Goal: Feedback & Contribution: Contribute content

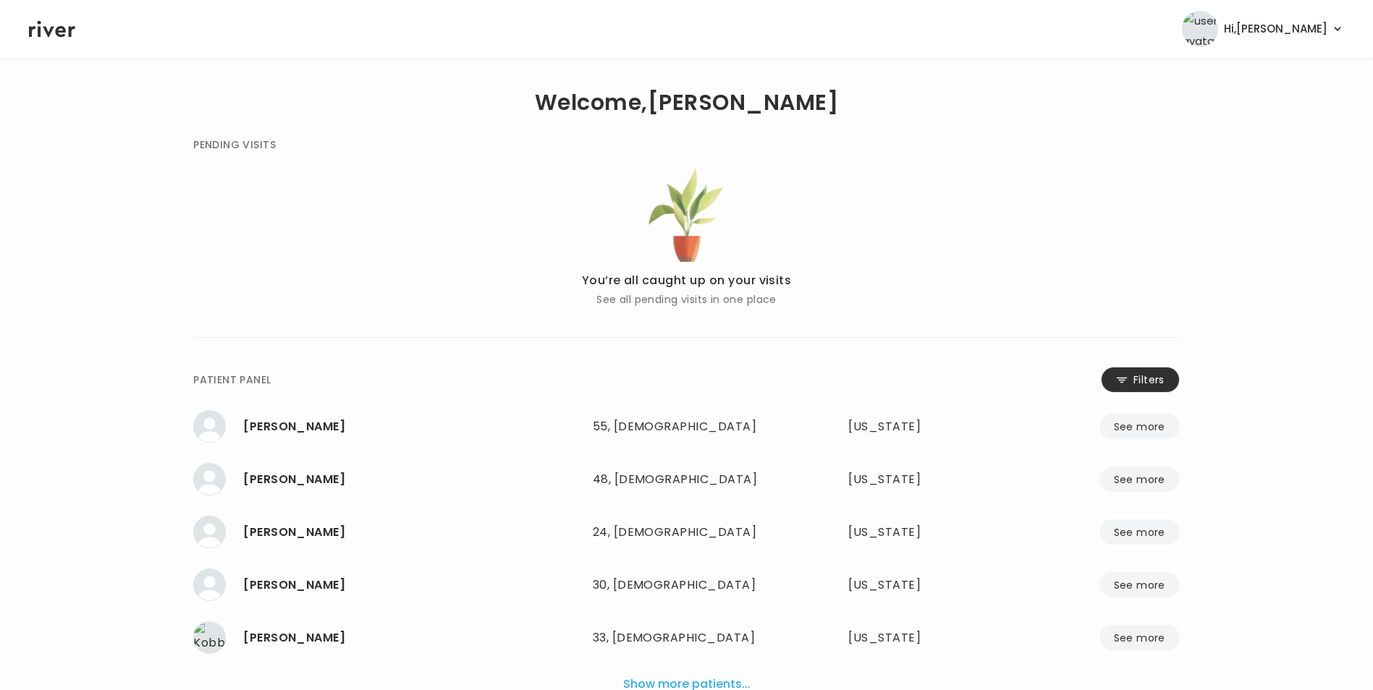
click at [1156, 380] on button "Filters" at bounding box center [1139, 380] width 79 height 26
click at [699, 387] on input "name" at bounding box center [643, 383] width 460 height 30
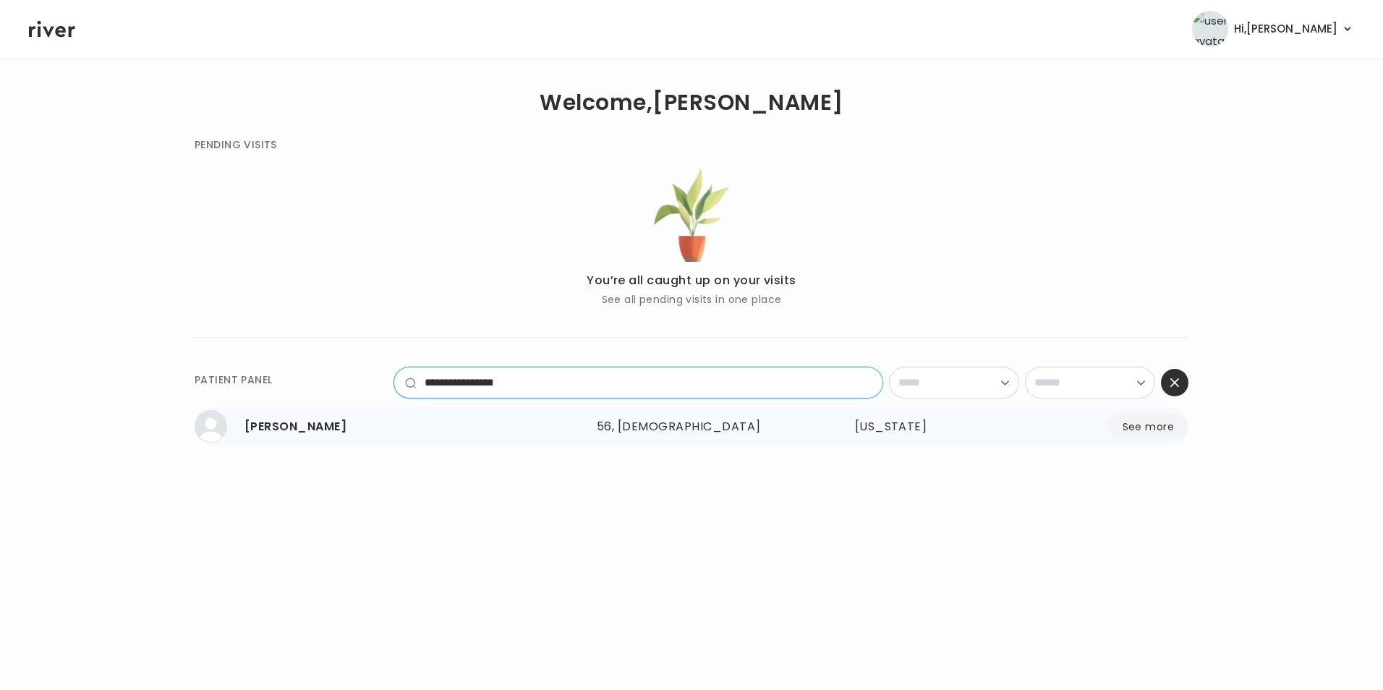
type input "**********"
click at [1132, 428] on button "See more" at bounding box center [1148, 426] width 80 height 25
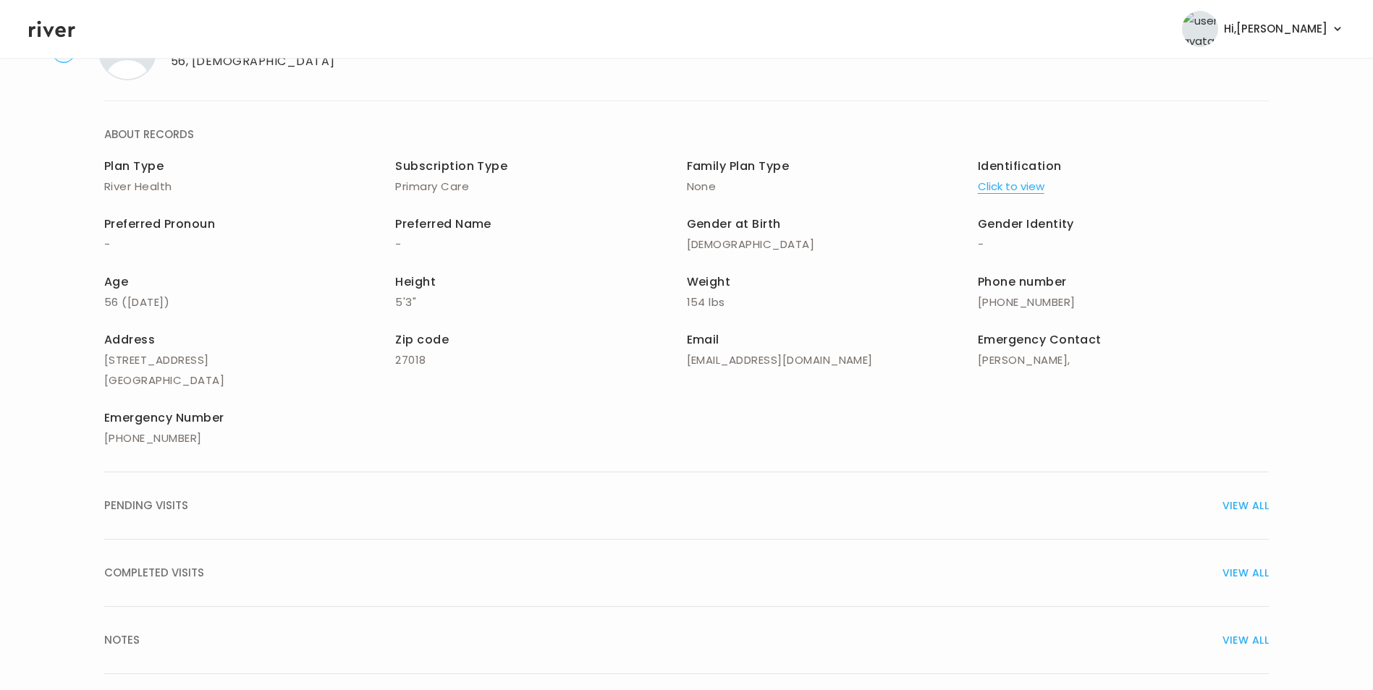
scroll to position [72, 0]
click at [1231, 574] on span "VIEW ALL" at bounding box center [1245, 571] width 46 height 20
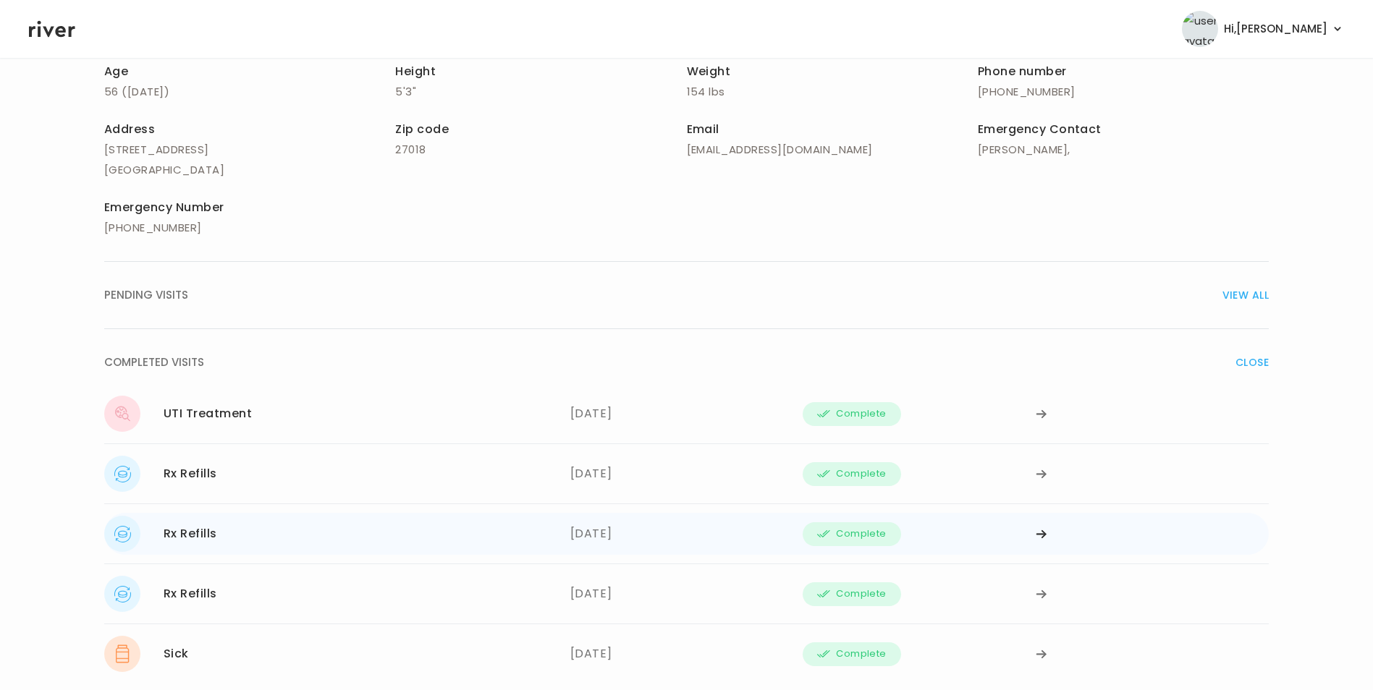
scroll to position [289, 0]
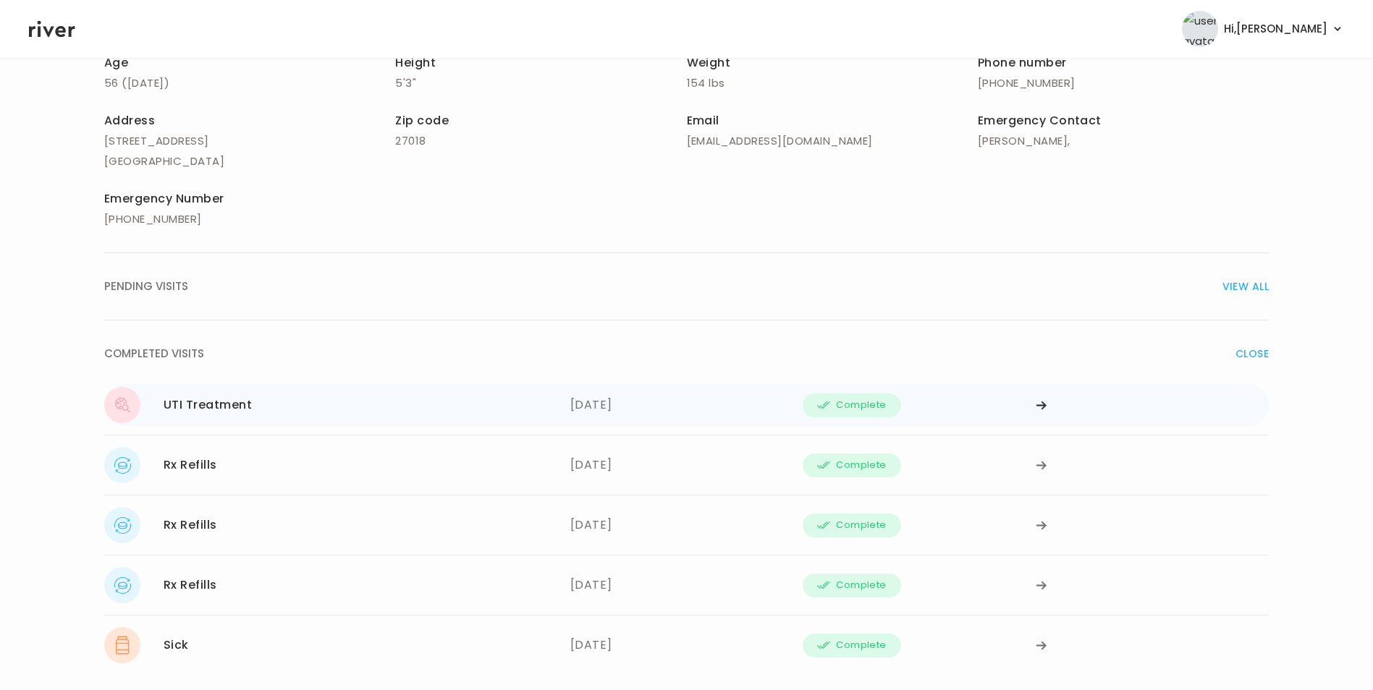
click at [1038, 399] on div at bounding box center [1151, 405] width 233 height 36
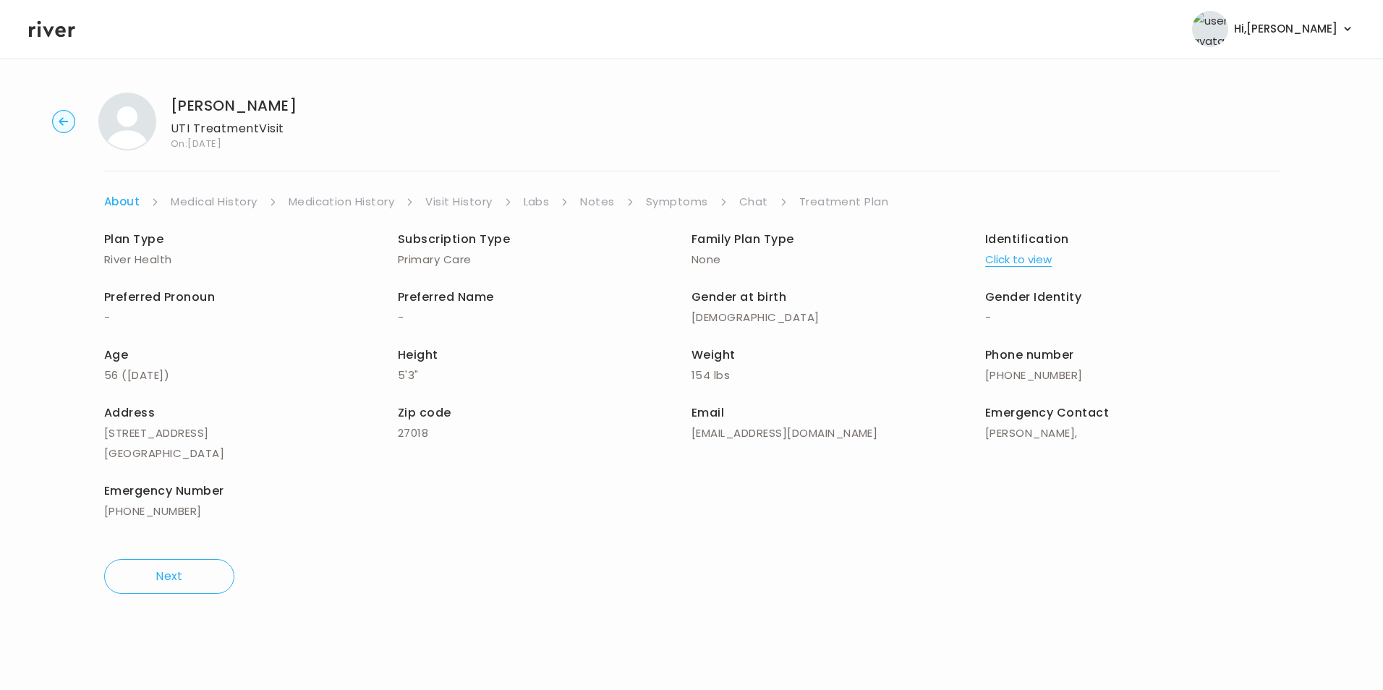
click at [207, 203] on link "Medical History" at bounding box center [214, 202] width 86 height 20
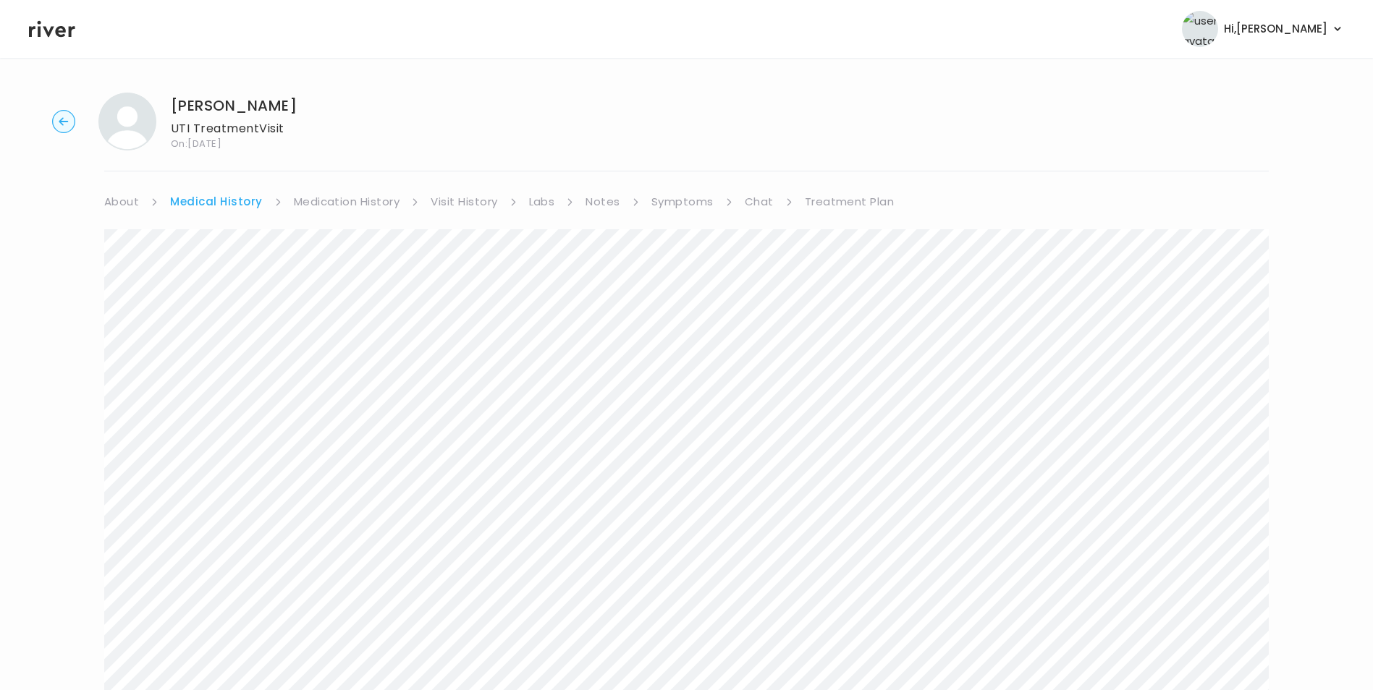
click at [321, 194] on link "Medication History" at bounding box center [347, 202] width 106 height 20
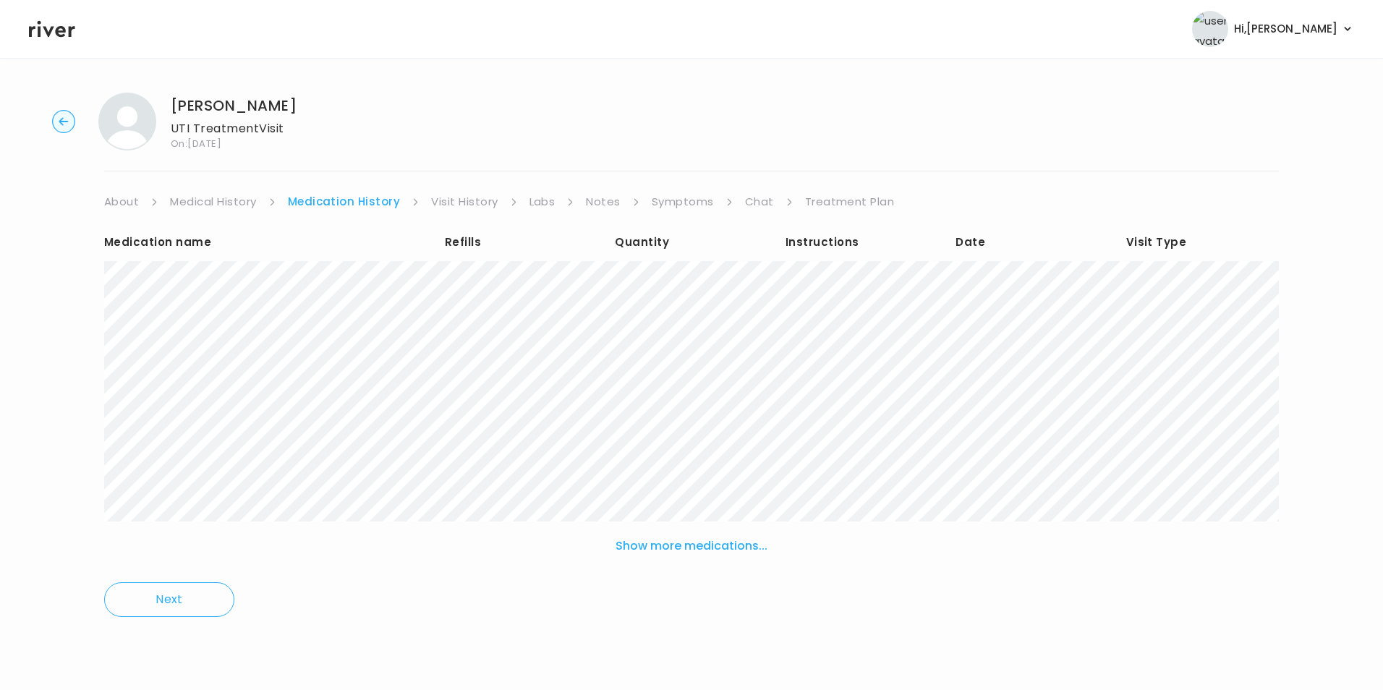
click at [219, 201] on link "Medical History" at bounding box center [213, 202] width 86 height 20
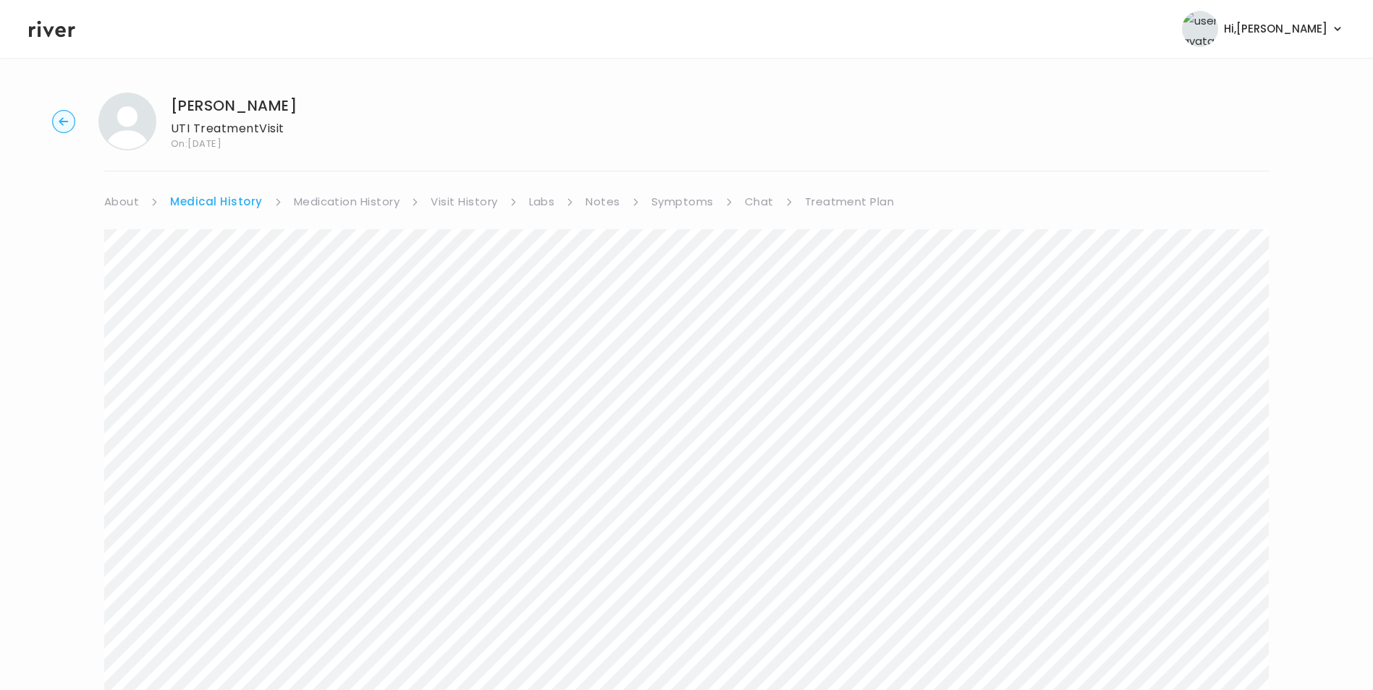
click at [64, 32] on icon at bounding box center [52, 29] width 46 height 17
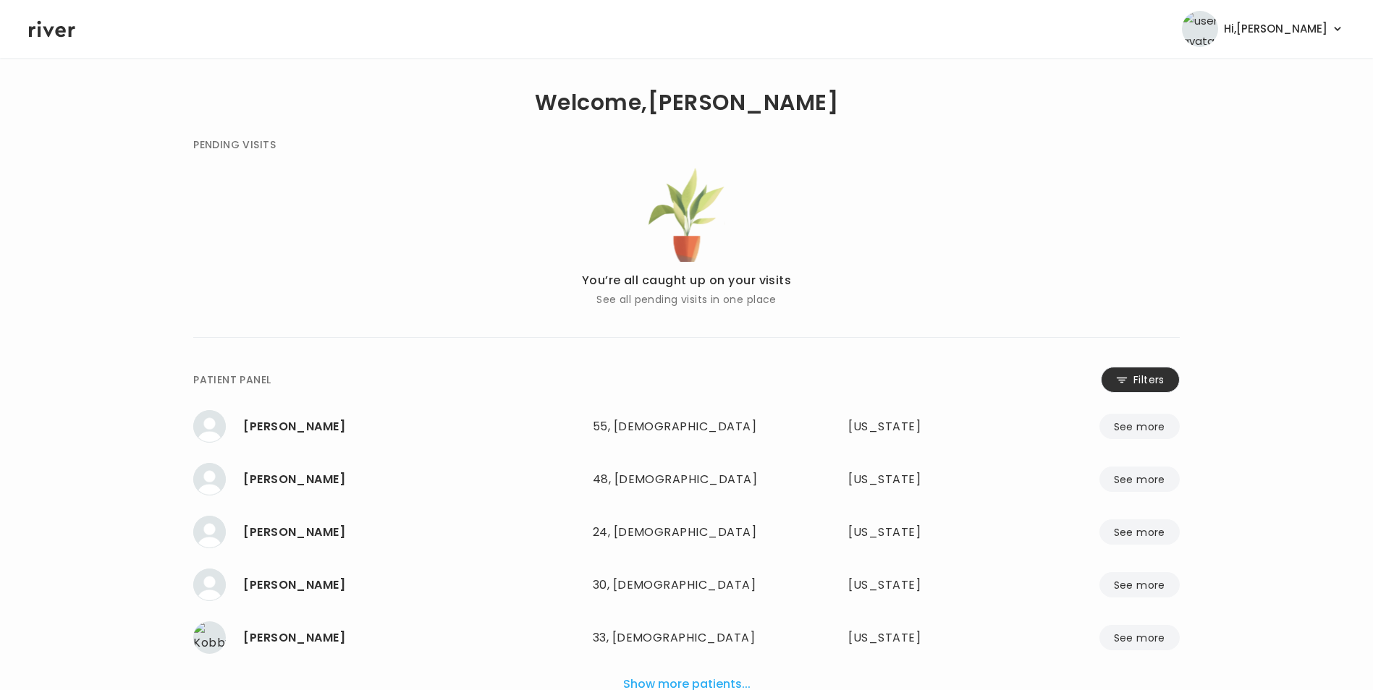
click at [1141, 373] on button "Filters" at bounding box center [1139, 380] width 79 height 26
click at [696, 378] on input "name" at bounding box center [643, 383] width 460 height 30
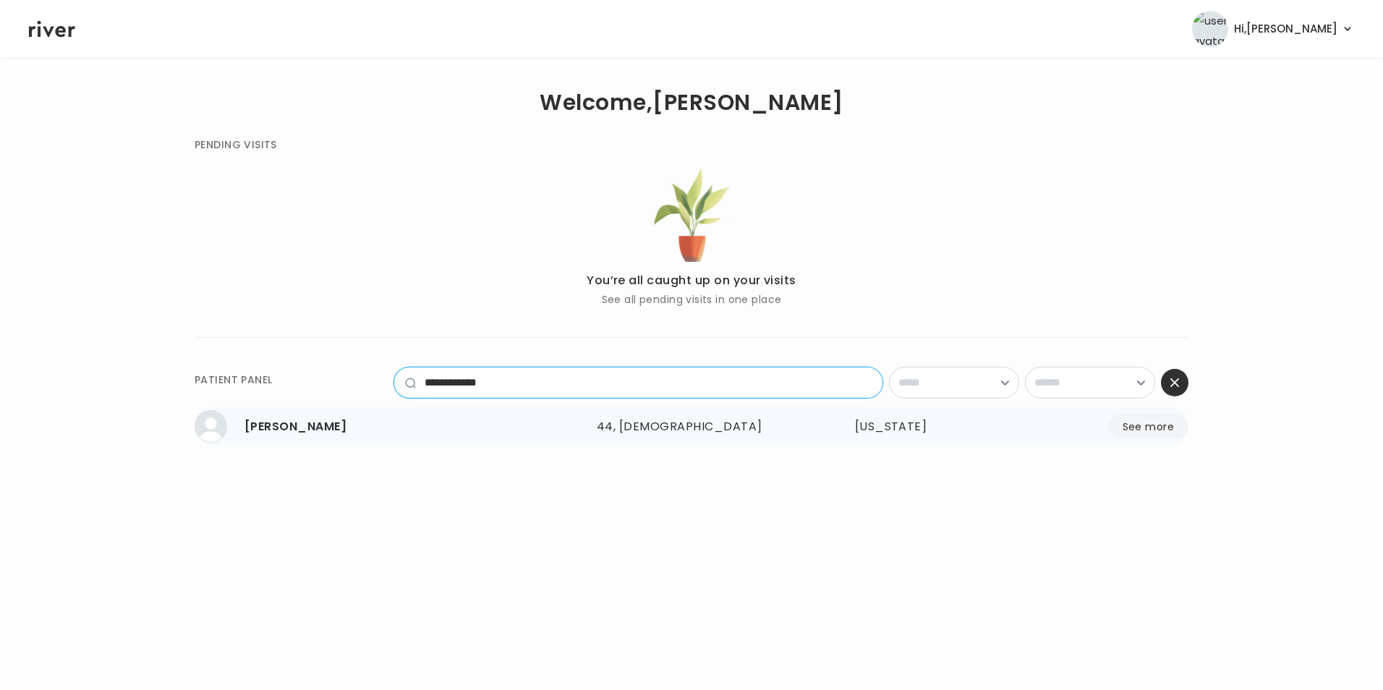
type input "**********"
click at [1138, 425] on button "See more" at bounding box center [1148, 426] width 80 height 25
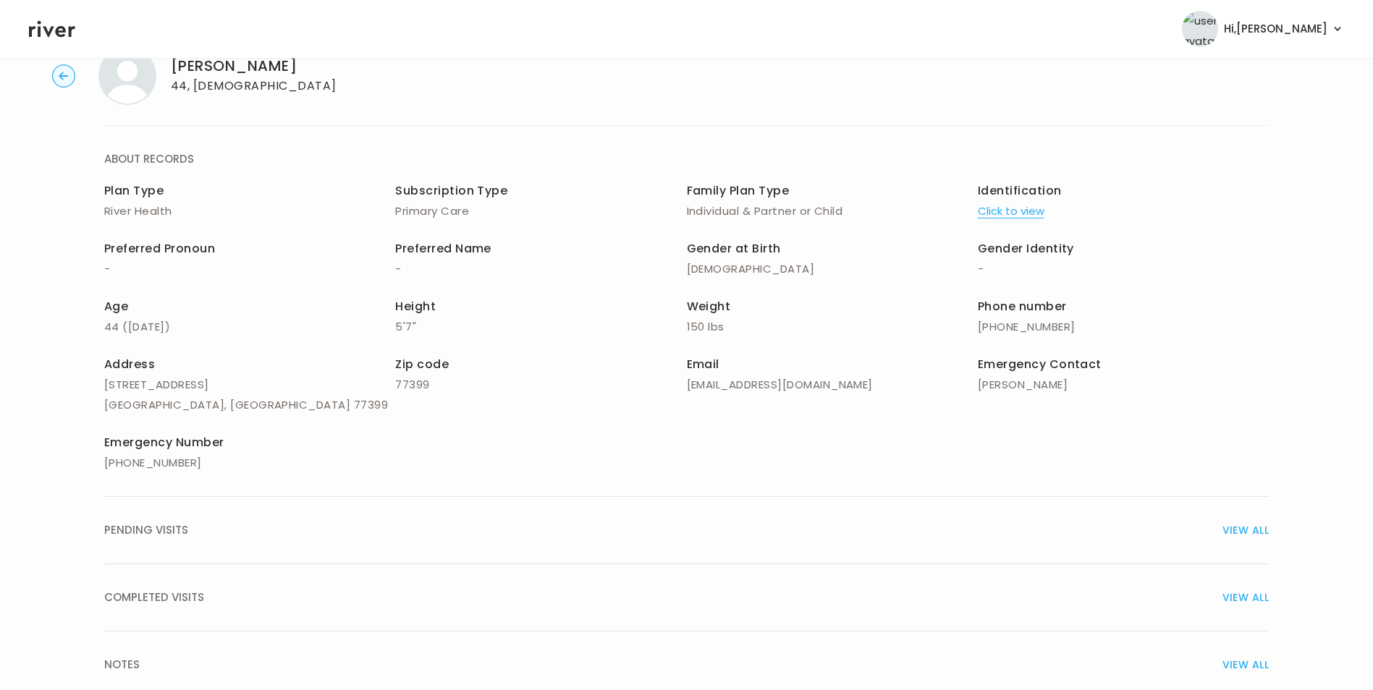
scroll to position [103, 0]
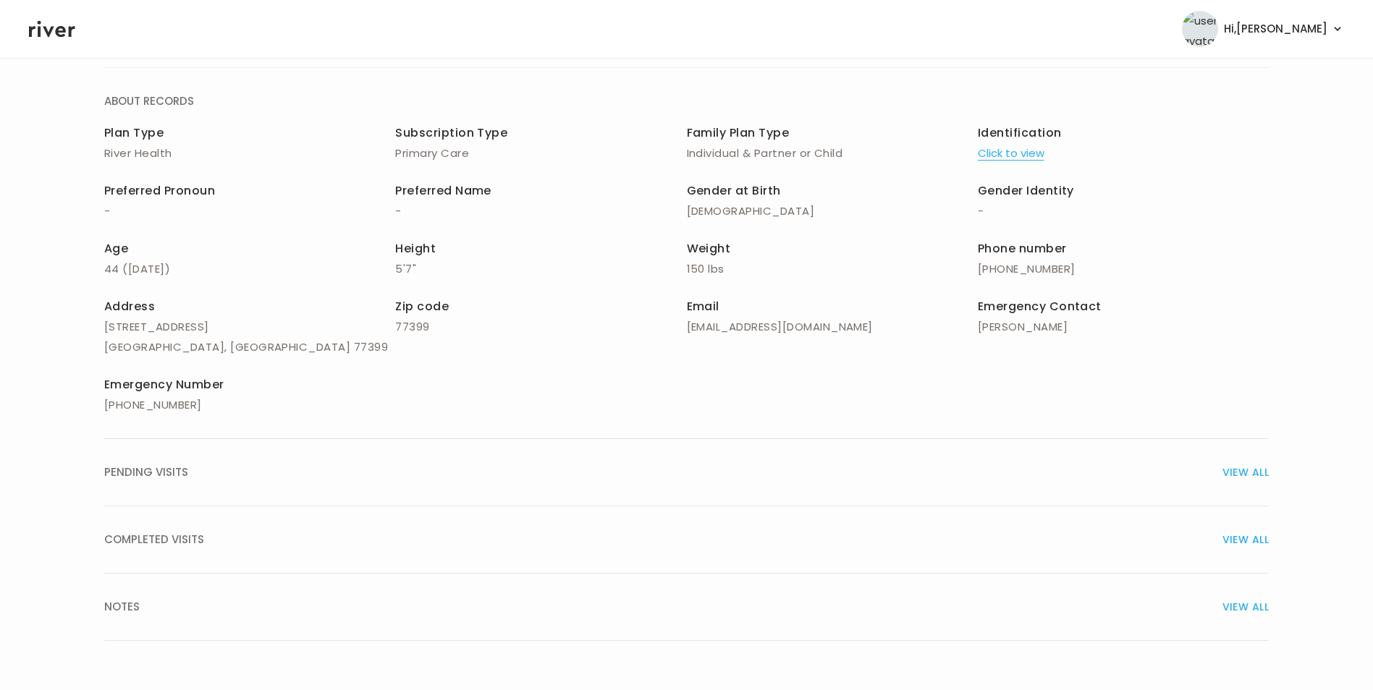
click at [1250, 608] on span "VIEW ALL" at bounding box center [1245, 607] width 46 height 20
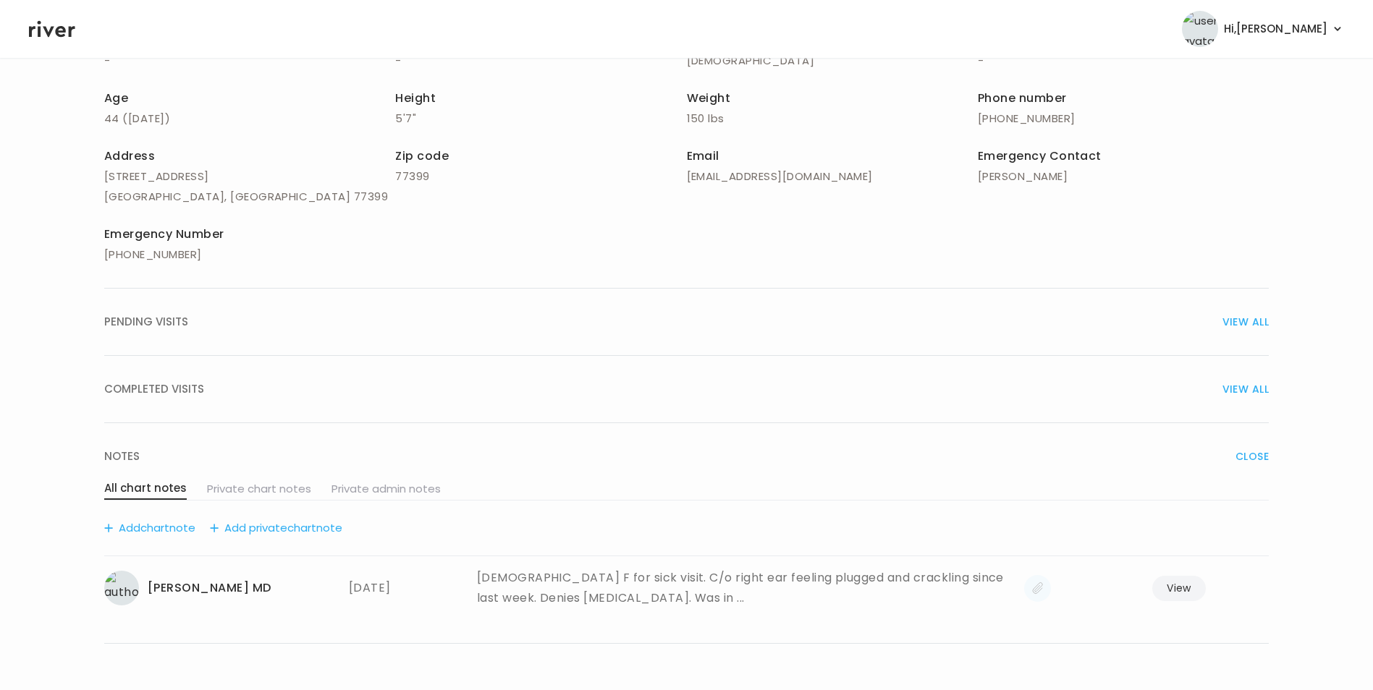
scroll to position [257, 0]
click at [187, 521] on button "Add chart note" at bounding box center [149, 525] width 91 height 20
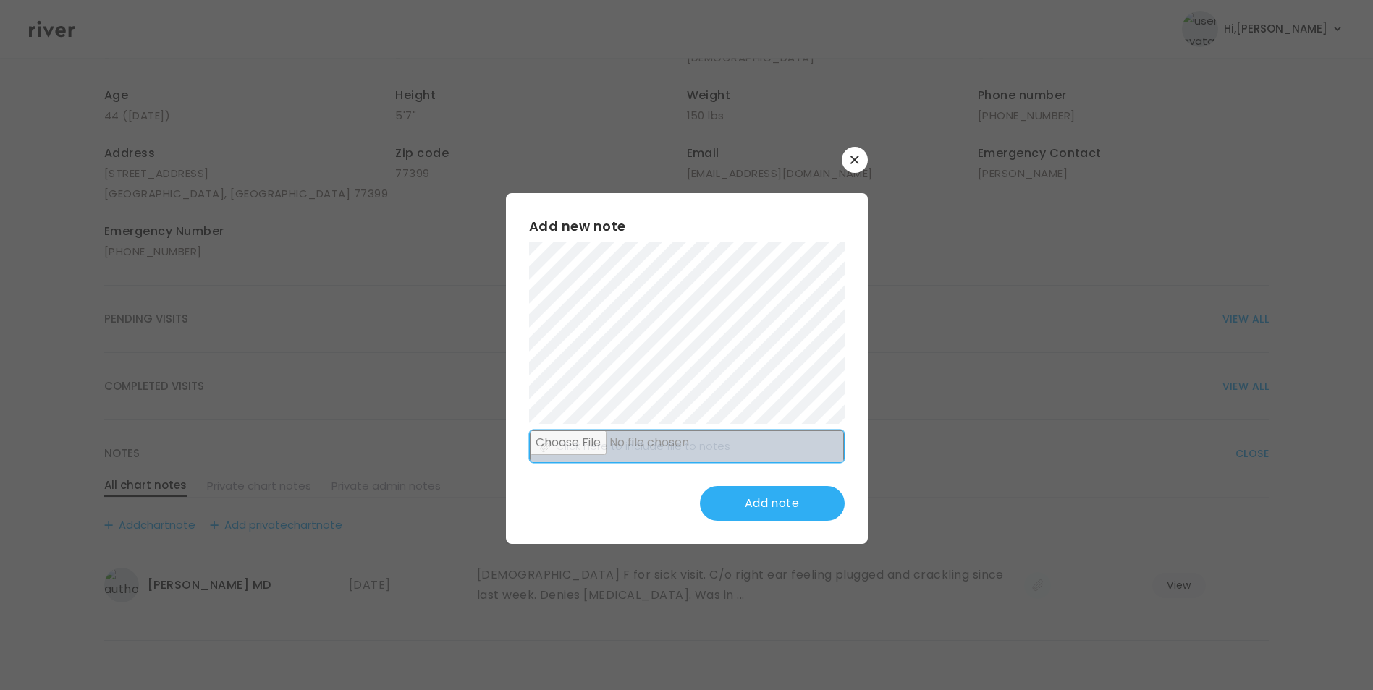
click at [576, 449] on input "file" at bounding box center [687, 446] width 314 height 33
type input "**********"
click at [741, 507] on button "Add note" at bounding box center [772, 503] width 145 height 35
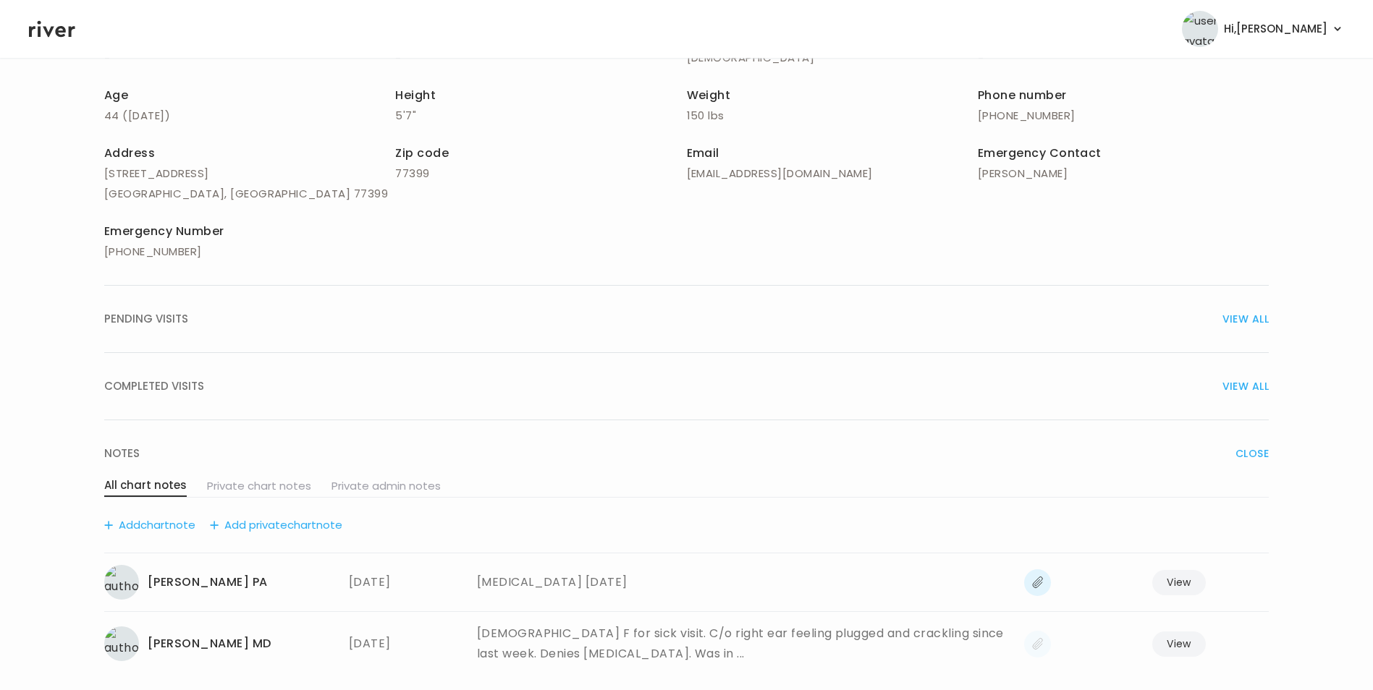
scroll to position [0, 0]
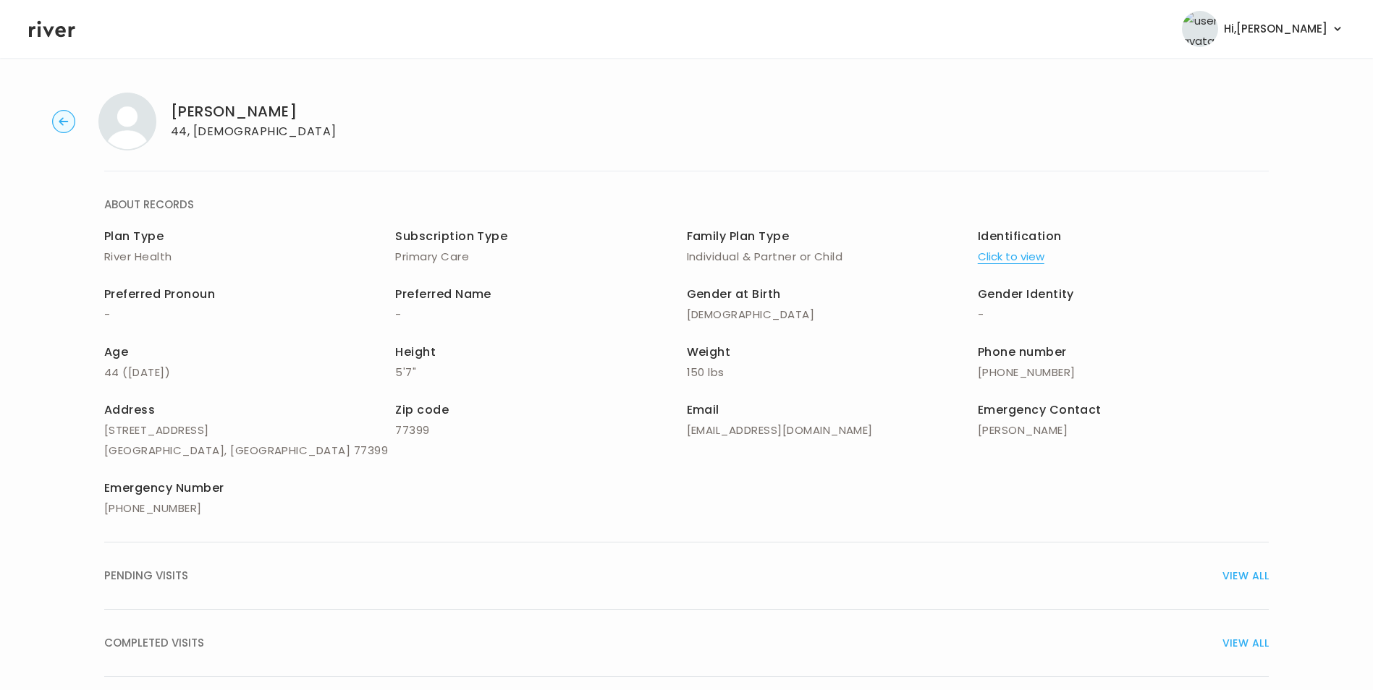
click at [44, 26] on icon at bounding box center [52, 29] width 46 height 22
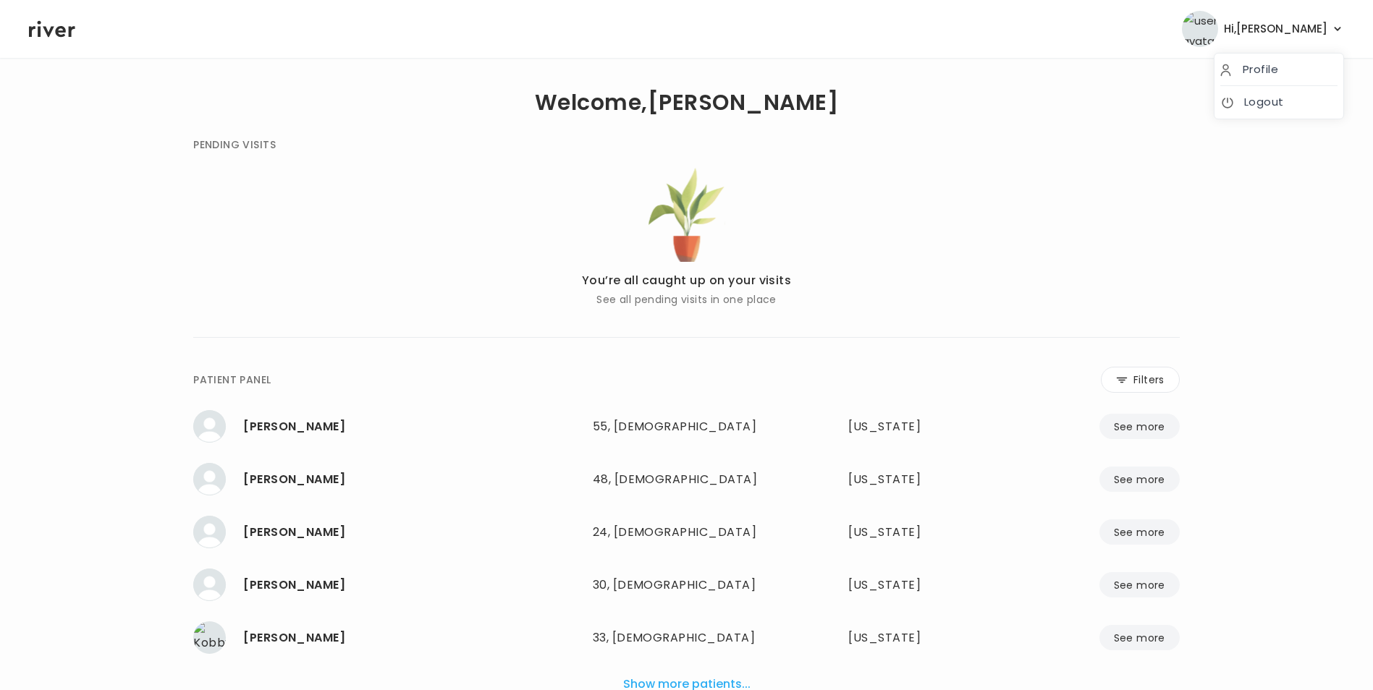
click at [1303, 23] on span "Hi, [PERSON_NAME]" at bounding box center [1274, 29] width 103 height 20
click at [1260, 106] on link "Logout" at bounding box center [1278, 102] width 117 height 20
